Goal: Navigation & Orientation: Find specific page/section

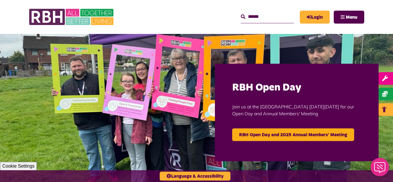
click at [0, 81] on img at bounding box center [196, 112] width 393 height 157
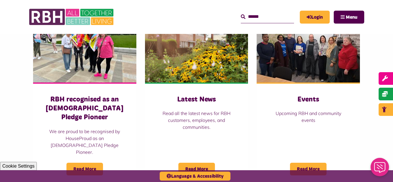
scroll to position [426, 0]
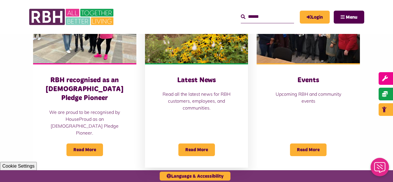
click at [201, 37] on img at bounding box center [196, 31] width 103 height 64
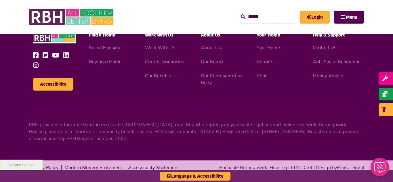
scroll to position [627, 0]
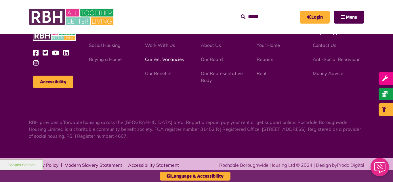
click at [155, 59] on link "Current Vacancies" at bounding box center [164, 59] width 39 height 6
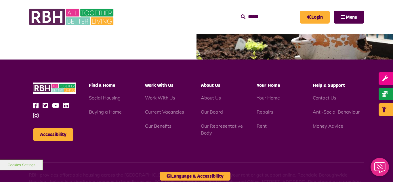
scroll to position [676, 0]
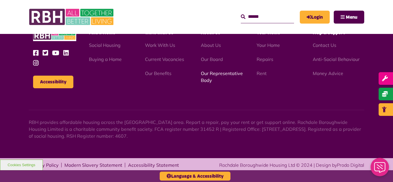
click at [218, 74] on link "Our Representative Body" at bounding box center [222, 77] width 42 height 13
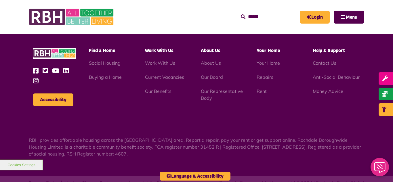
scroll to position [1671, 0]
